Goal: Register for event/course

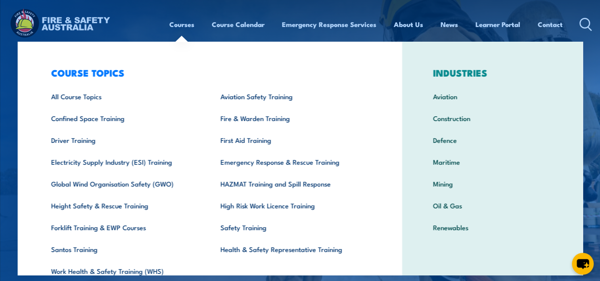
click at [188, 27] on link "Courses" at bounding box center [181, 24] width 25 height 21
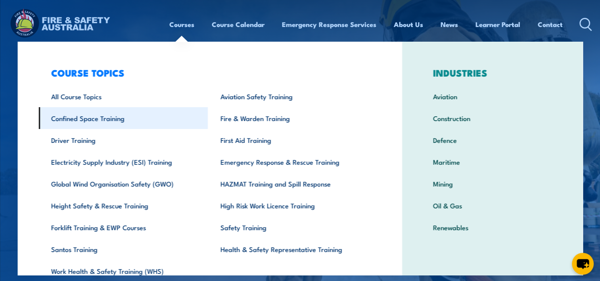
scroll to position [36, 0]
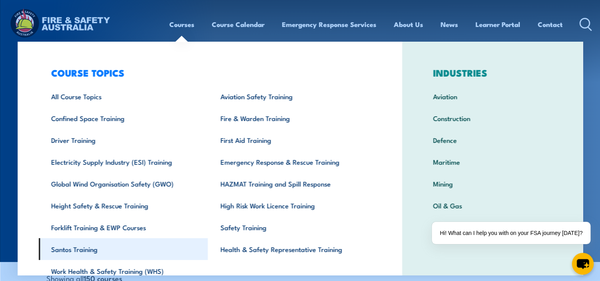
scroll to position [36, 0]
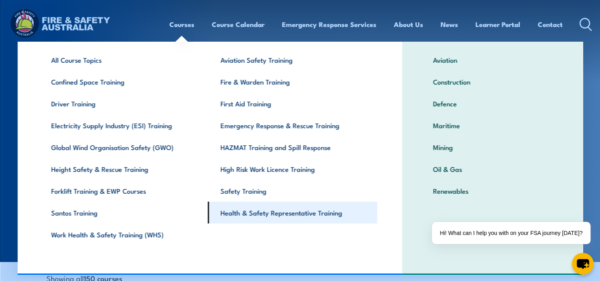
click at [267, 215] on link "Health & Safety Representative Training" at bounding box center [292, 213] width 169 height 22
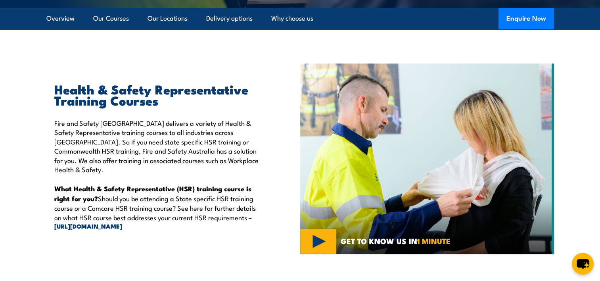
scroll to position [238, 0]
